Goal: Find specific page/section: Find specific page/section

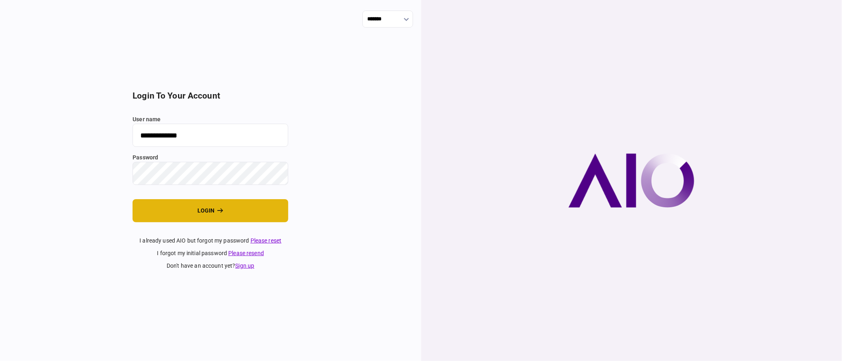
click at [251, 206] on button "login" at bounding box center [211, 210] width 156 height 23
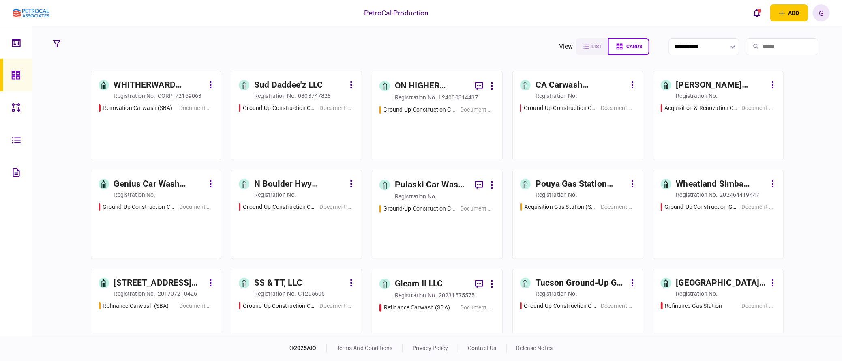
click at [152, 82] on div "WHITHERWARD DREAM, INC." at bounding box center [159, 85] width 91 height 13
click at [568, 185] on div "Pouya Gas Station Acquisition" at bounding box center [581, 184] width 91 height 13
